Goal: Transaction & Acquisition: Purchase product/service

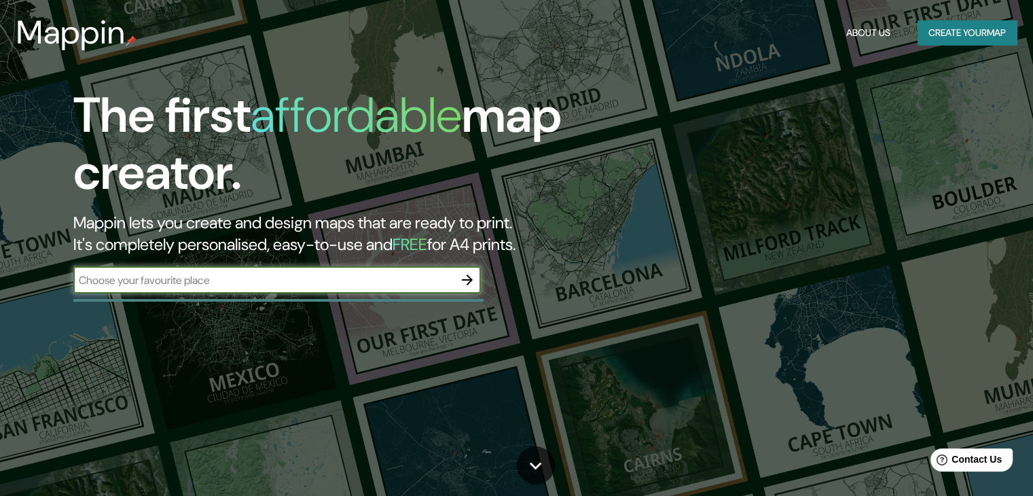
click at [432, 281] on input "text" at bounding box center [263, 280] width 380 height 16
click at [465, 286] on icon "button" at bounding box center [467, 280] width 16 height 16
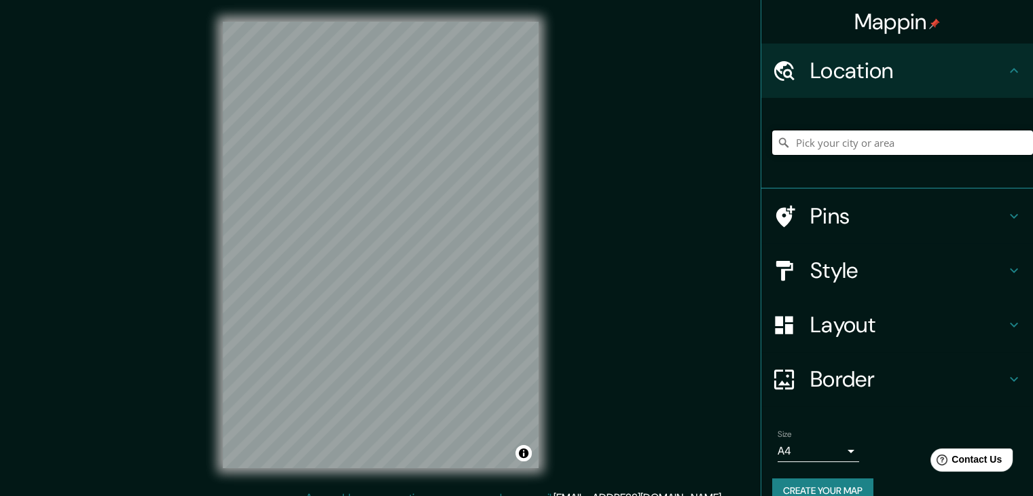
click at [901, 145] on input "Pick your city or area" at bounding box center [902, 142] width 261 height 24
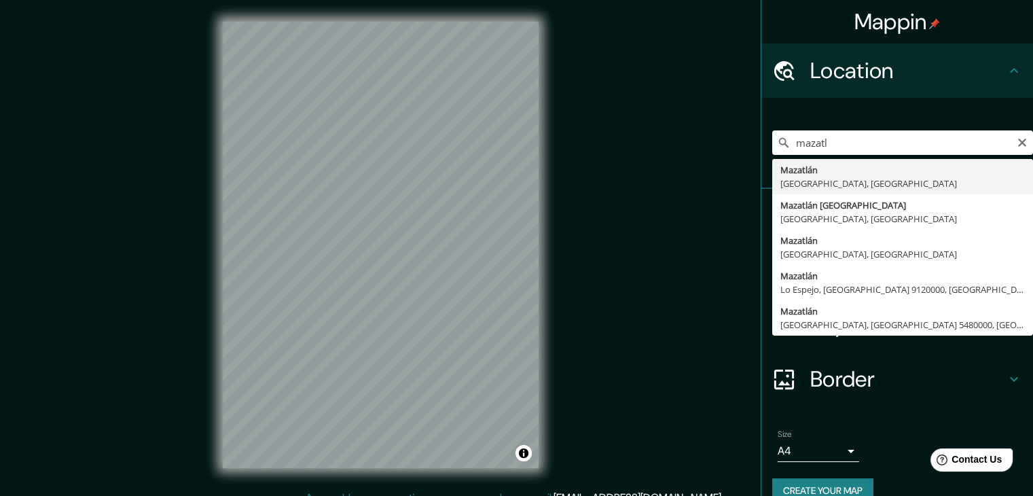
type input "[GEOGRAPHIC_DATA], [GEOGRAPHIC_DATA], [GEOGRAPHIC_DATA]"
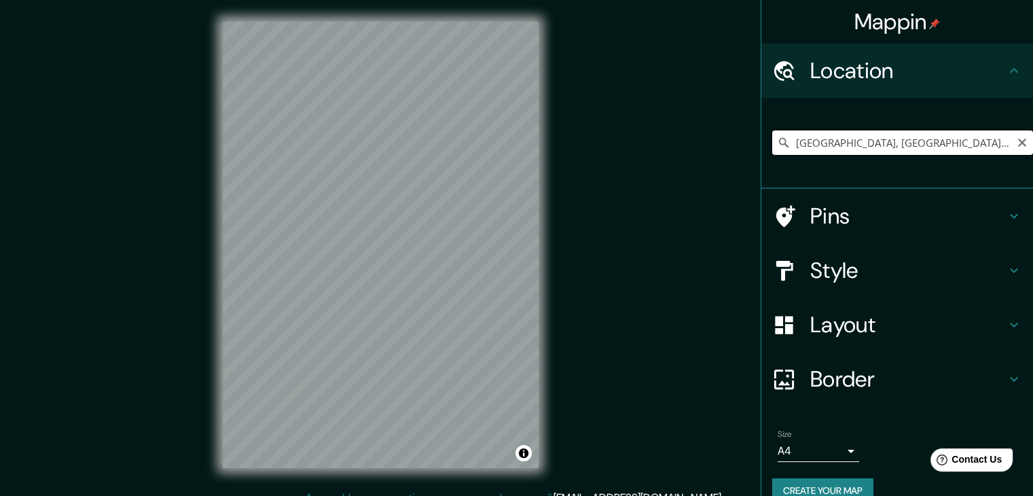
click at [920, 145] on input "[GEOGRAPHIC_DATA], [GEOGRAPHIC_DATA], [GEOGRAPHIC_DATA]" at bounding box center [902, 142] width 261 height 24
click at [1017, 145] on icon "Clear" at bounding box center [1022, 142] width 11 height 11
click at [869, 141] on input "Pick your city or area" at bounding box center [902, 142] width 261 height 24
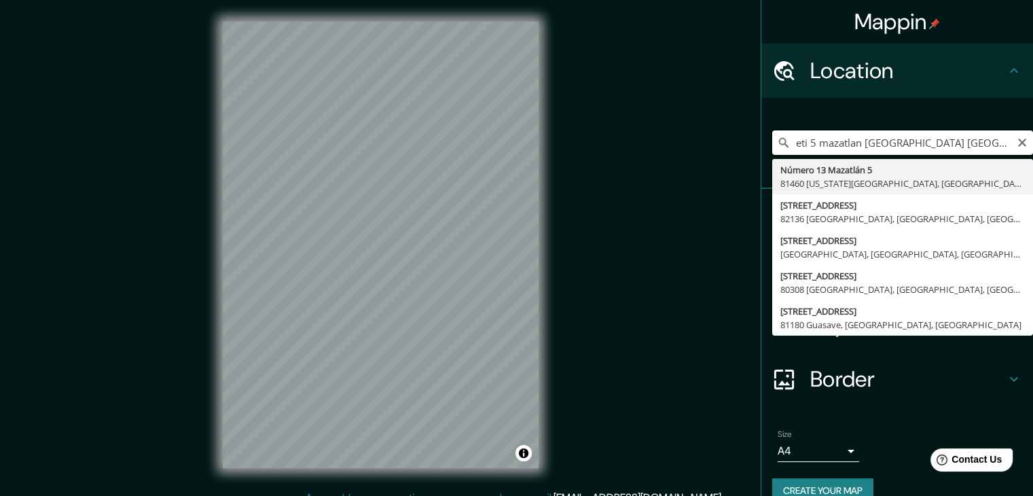
type input "eti 5 mazatlan [GEOGRAPHIC_DATA] [GEOGRAPHIC_DATA]"
click at [1017, 145] on icon "Clear" at bounding box center [1022, 142] width 11 height 11
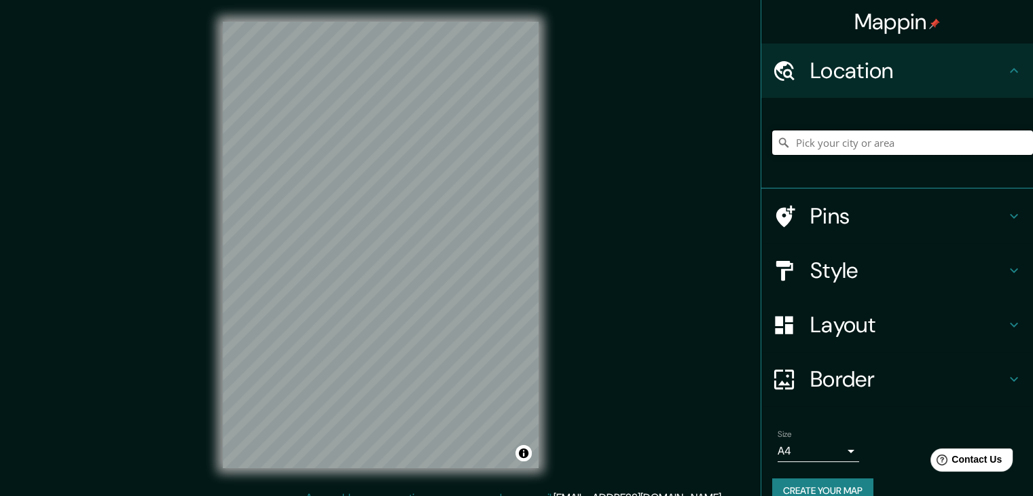
click at [984, 151] on input "Pick your city or area" at bounding box center [902, 142] width 261 height 24
paste input "calle camarones s/n de villas del estero en [GEOGRAPHIC_DATA], [GEOGRAPHIC_DATA…"
type input "[GEOGRAPHIC_DATA], [GEOGRAPHIC_DATA], [GEOGRAPHIC_DATA]"
